Goal: Information Seeking & Learning: Learn about a topic

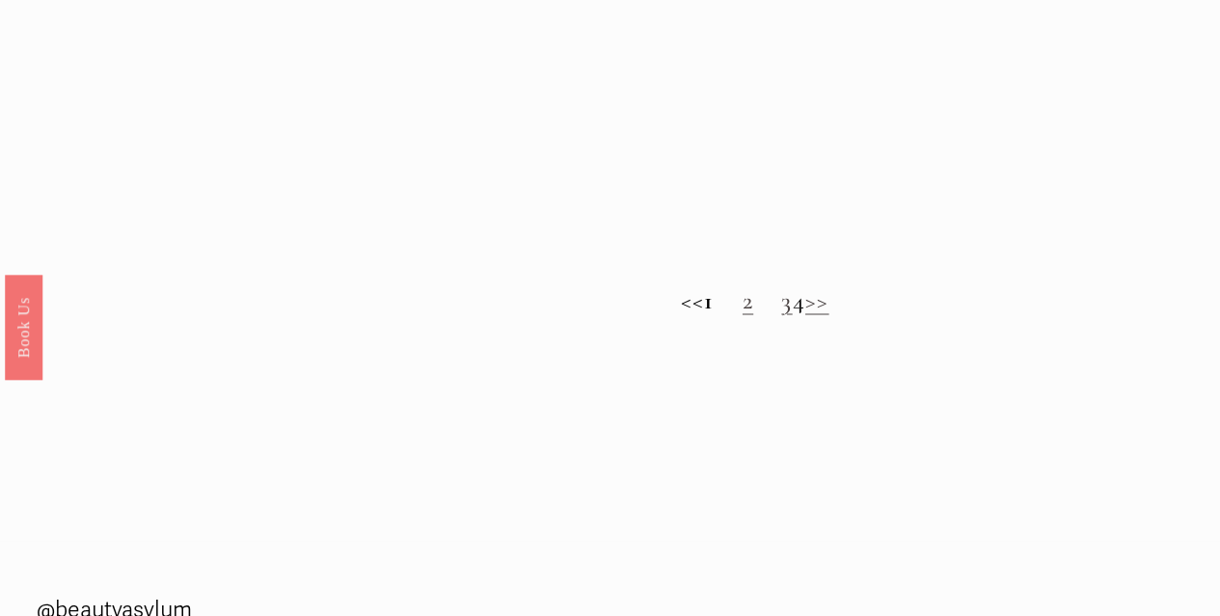
scroll to position [1436, 0]
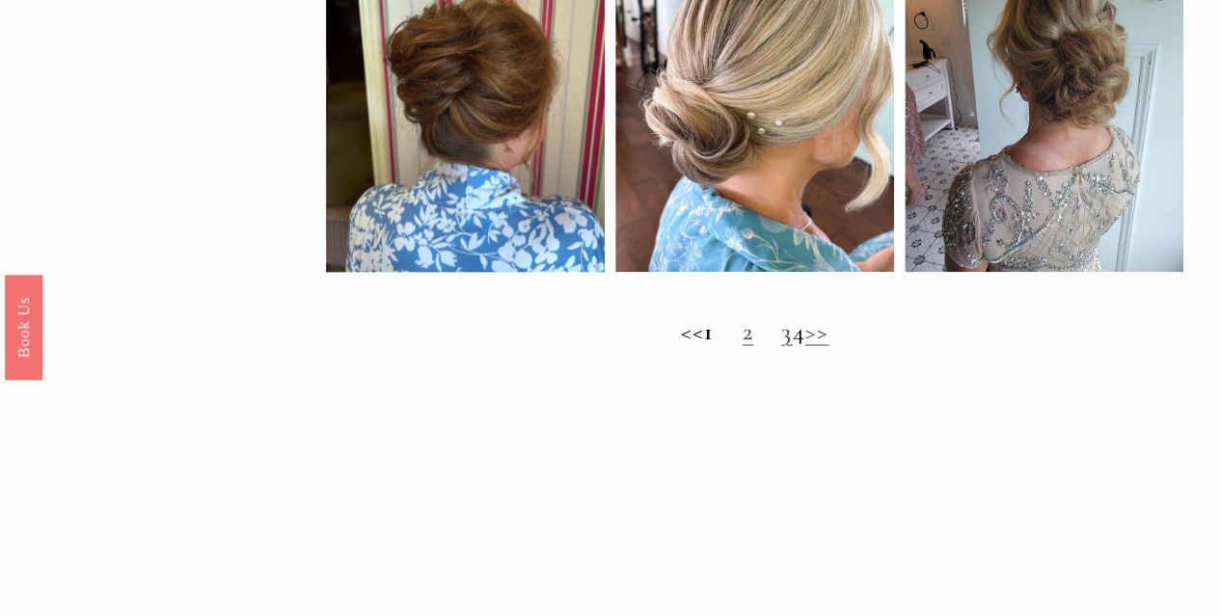
click at [830, 345] on link ">>" at bounding box center [818, 331] width 24 height 30
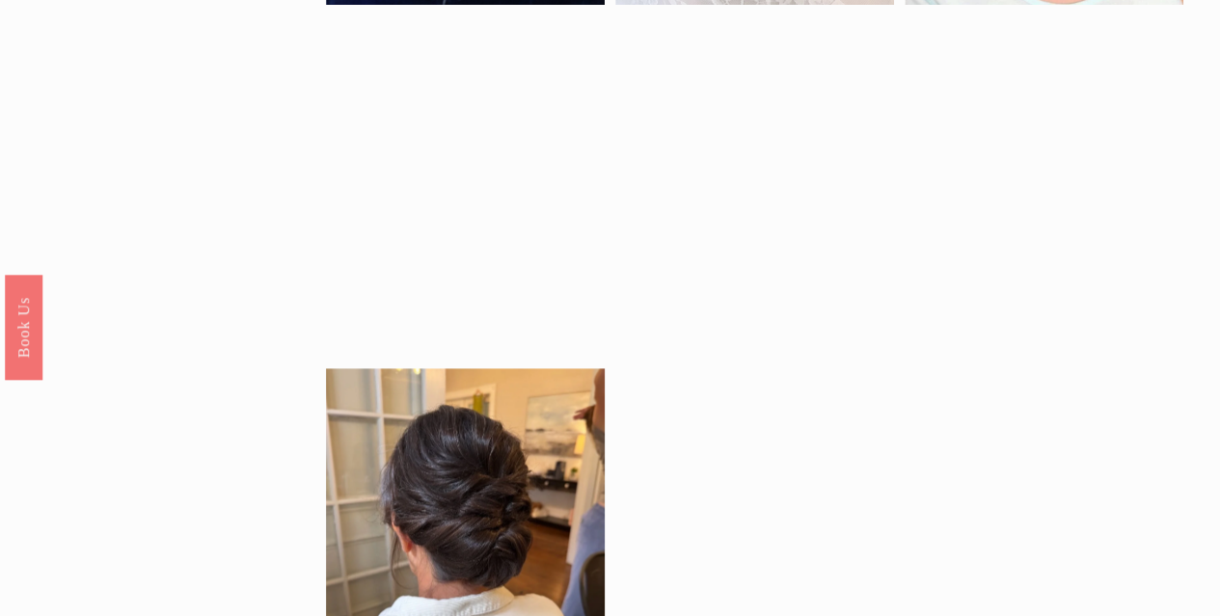
scroll to position [966, 0]
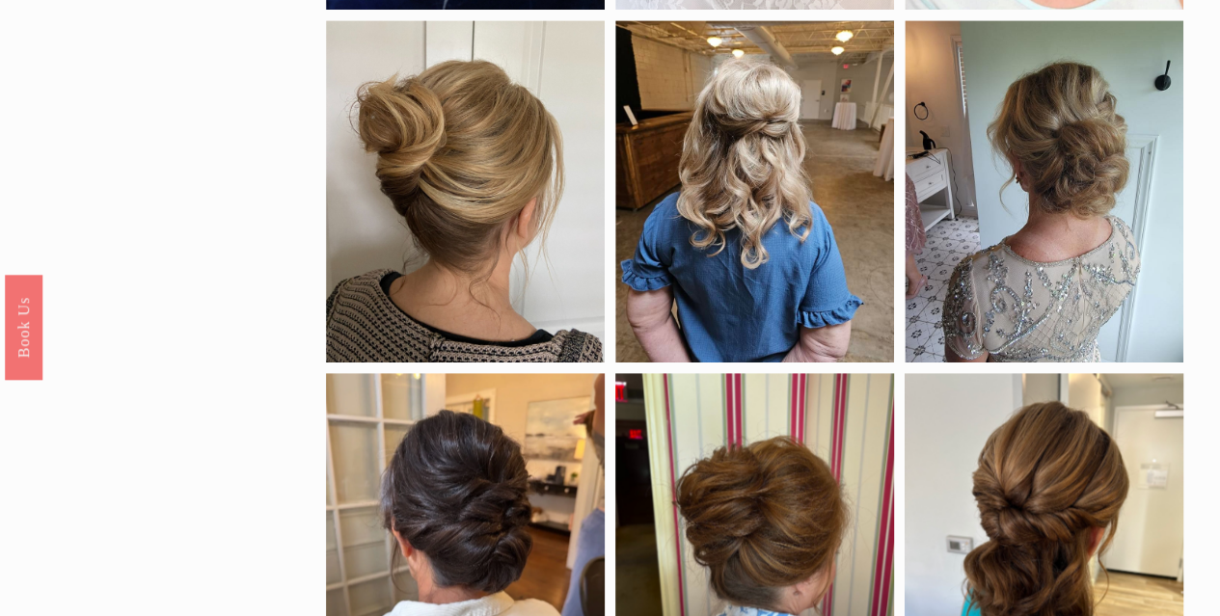
click at [772, 259] on div at bounding box center [755, 191] width 279 height 342
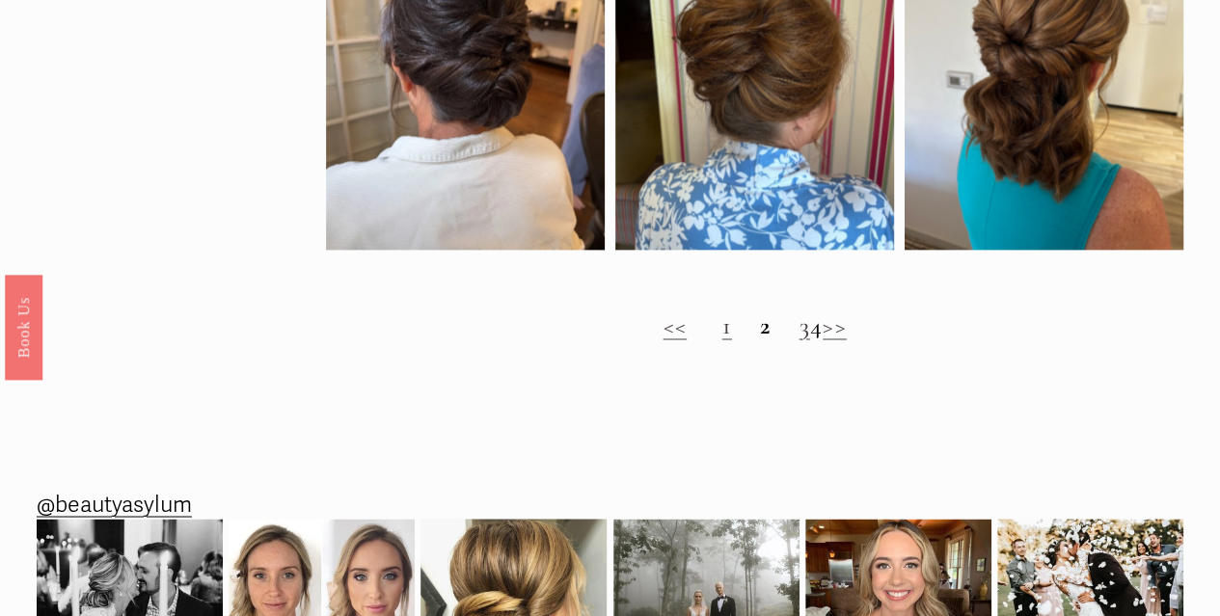
scroll to position [1434, 0]
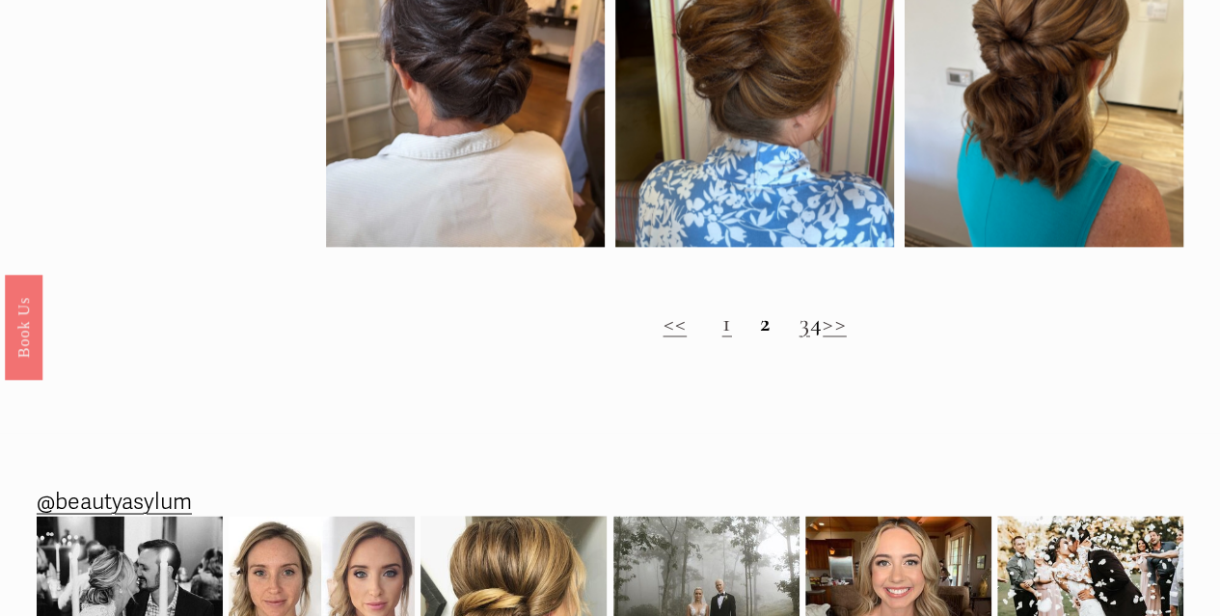
click at [847, 338] on link ">>" at bounding box center [835, 323] width 24 height 30
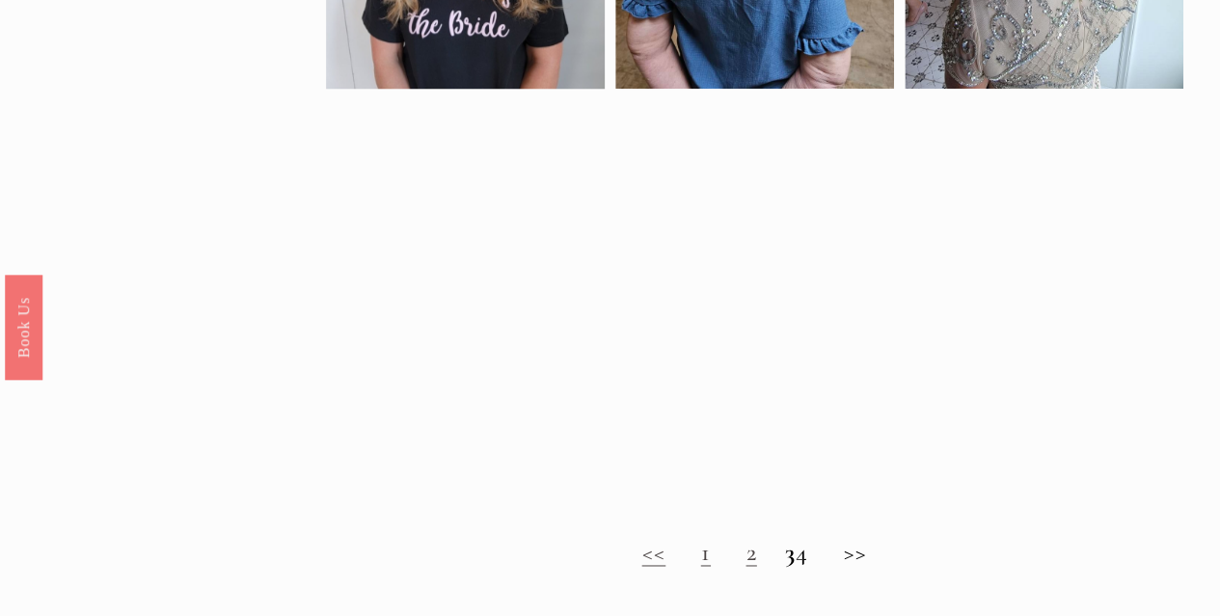
scroll to position [1175, 0]
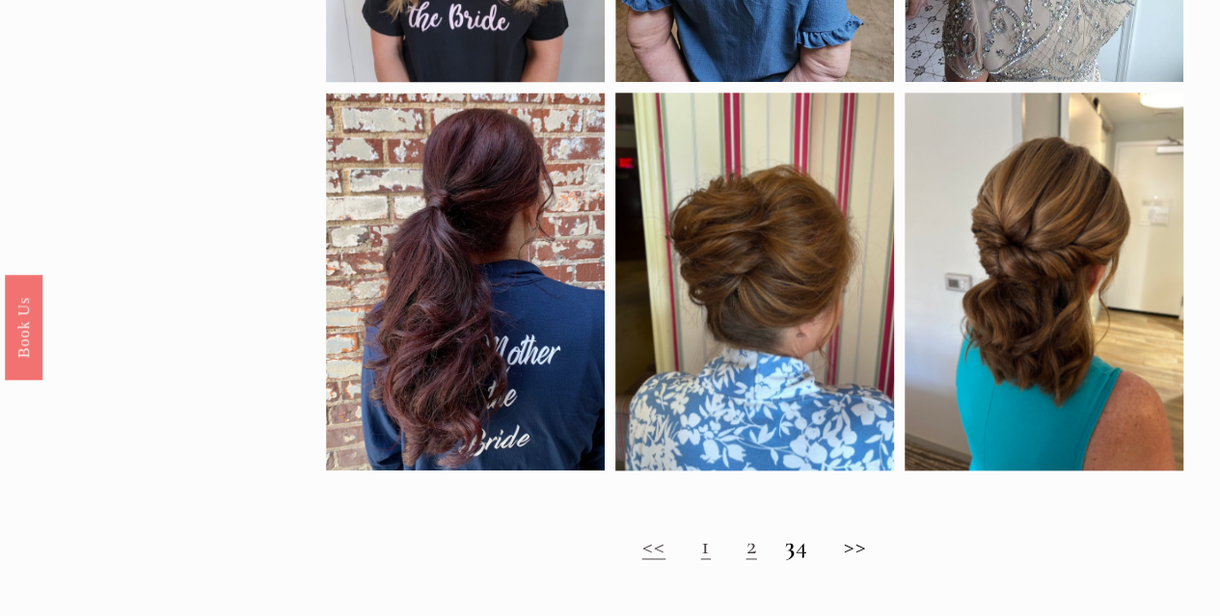
click at [859, 561] on h2 "<< 1 2 3 4 >>" at bounding box center [755, 546] width 858 height 29
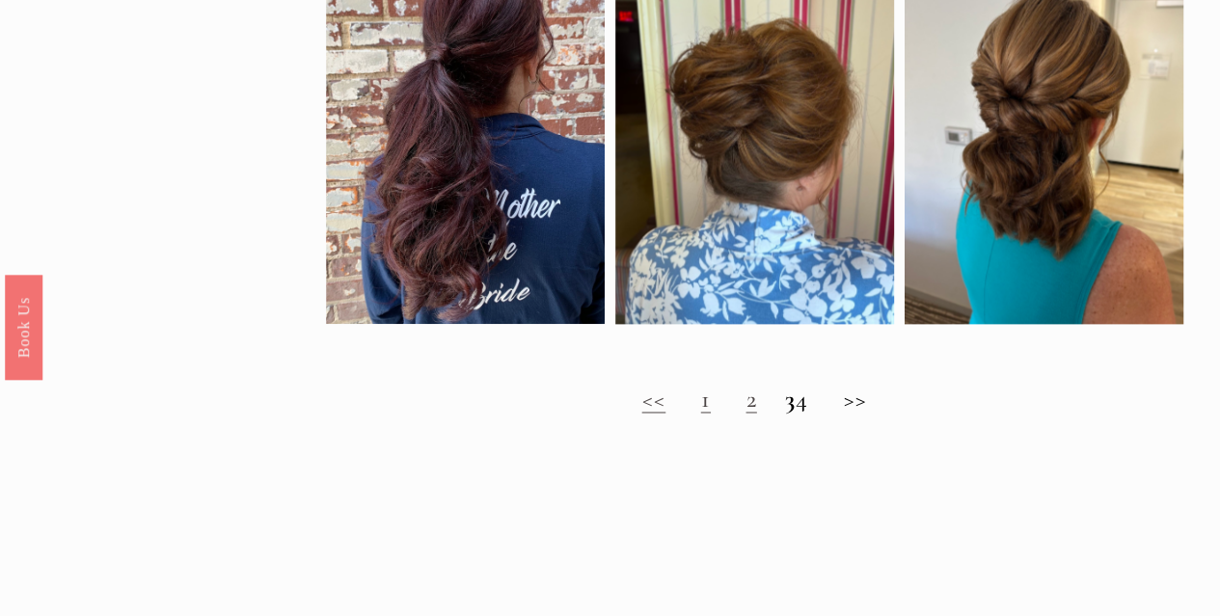
scroll to position [1329, 0]
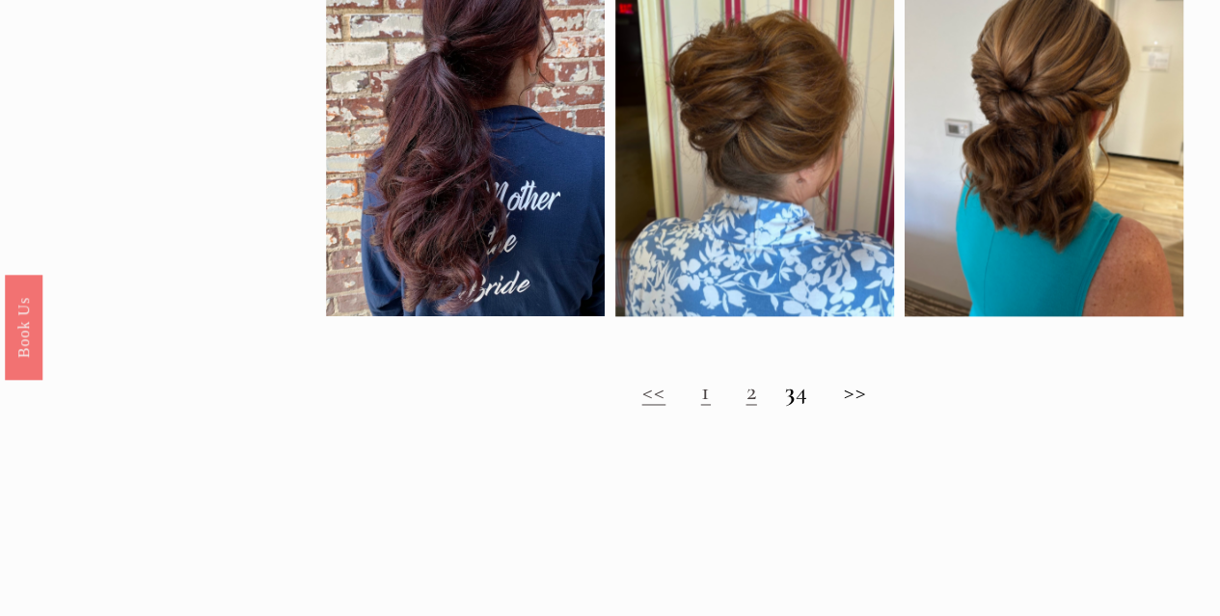
click at [867, 406] on h2 "<< 1 2 3 4 >>" at bounding box center [755, 391] width 858 height 29
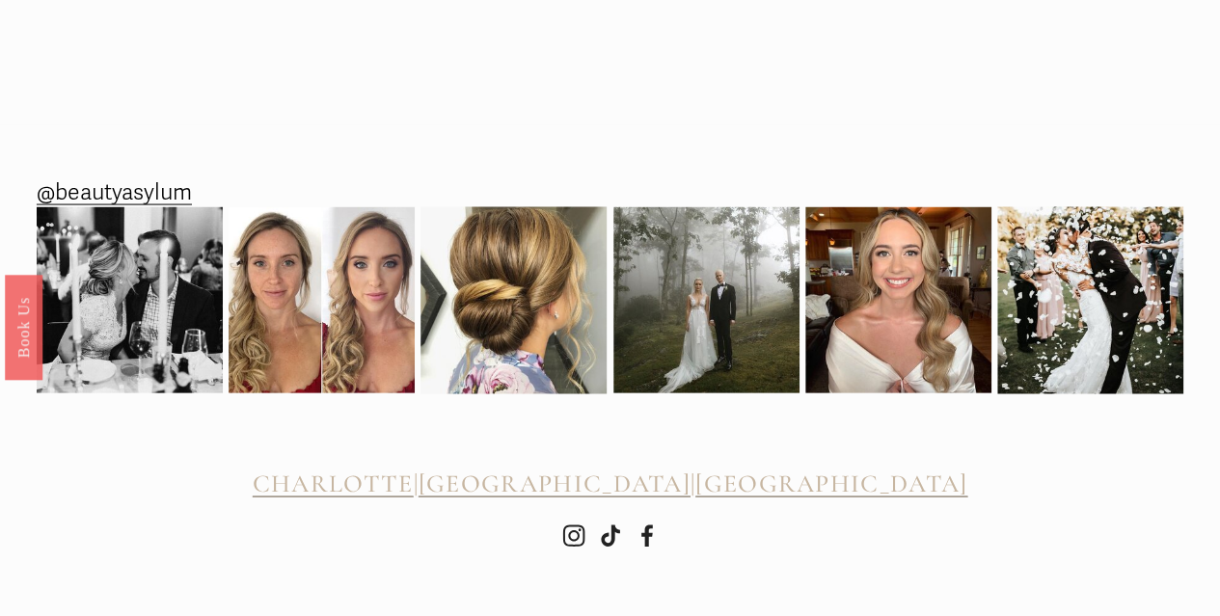
scroll to position [1887, 0]
